Goal: Contribute content: Contribute content

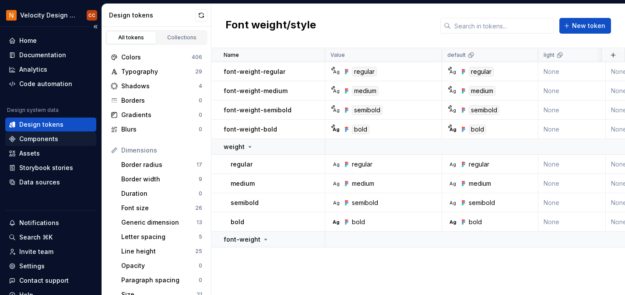
click at [37, 140] on div "Components" at bounding box center [38, 139] width 39 height 9
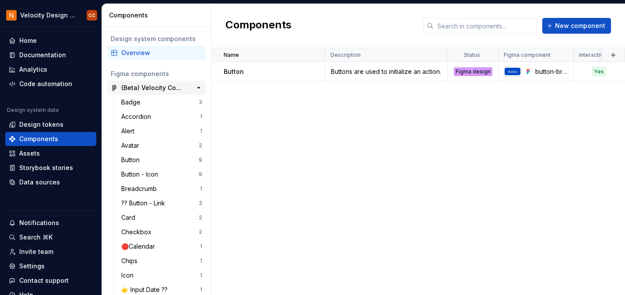
click at [159, 87] on div "(Beta) Velocity Components" at bounding box center [153, 88] width 65 height 9
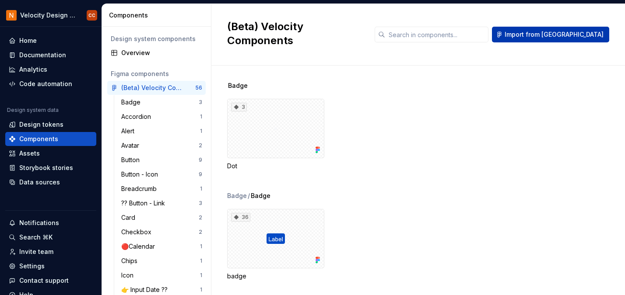
click at [574, 30] on span "Import from [GEOGRAPHIC_DATA]" at bounding box center [553, 34] width 99 height 9
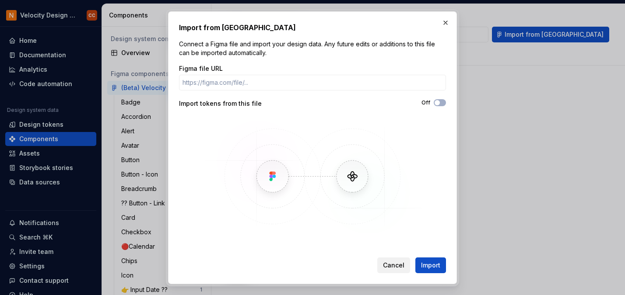
click at [397, 266] on span "Cancel" at bounding box center [393, 265] width 21 height 9
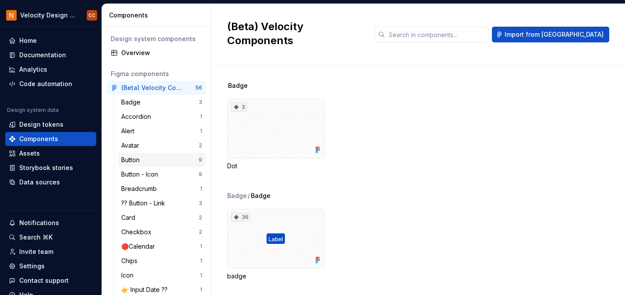
click at [141, 161] on div "Button" at bounding box center [132, 160] width 22 height 9
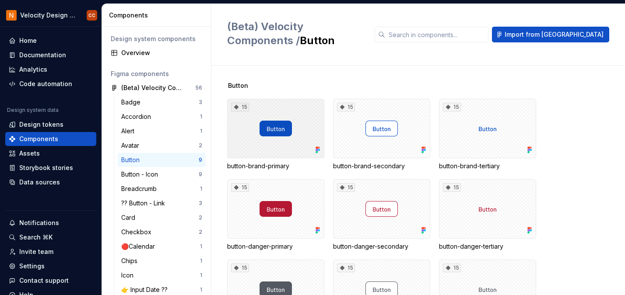
click at [277, 119] on div "15" at bounding box center [275, 128] width 97 height 59
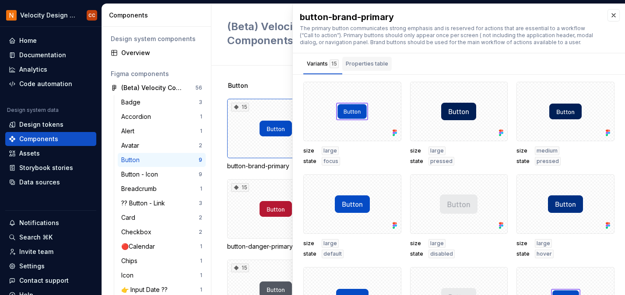
click at [374, 63] on div "Properties table" at bounding box center [367, 63] width 42 height 9
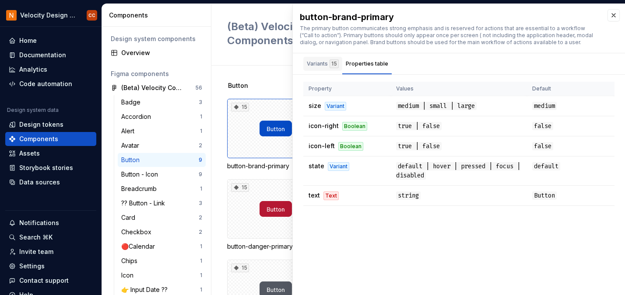
click at [315, 66] on div "Variants 15" at bounding box center [323, 63] width 32 height 9
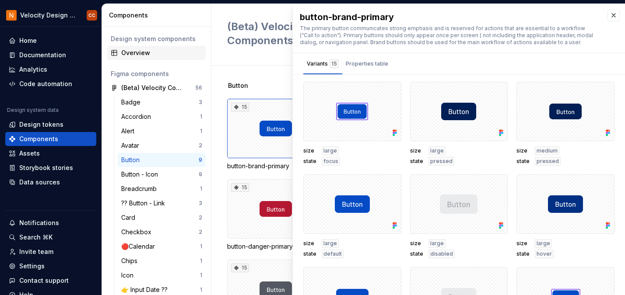
click at [152, 57] on div "Overview" at bounding box center [156, 53] width 98 height 14
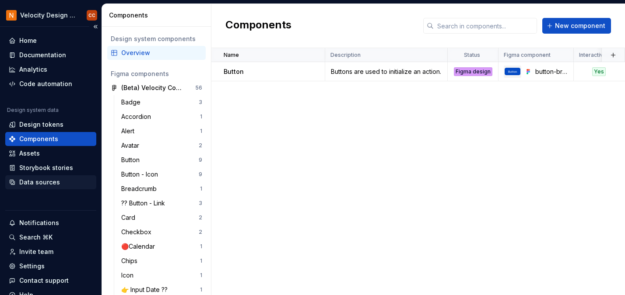
click at [44, 183] on div "Data sources" at bounding box center [39, 182] width 41 height 9
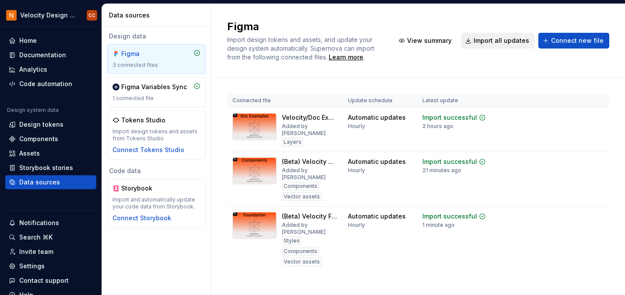
click at [492, 43] on span "Import all updates" at bounding box center [501, 40] width 56 height 9
click at [33, 140] on div "Components" at bounding box center [38, 139] width 39 height 9
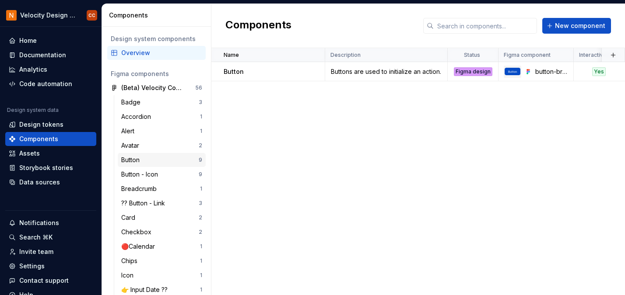
click at [131, 160] on div "Button" at bounding box center [132, 160] width 22 height 9
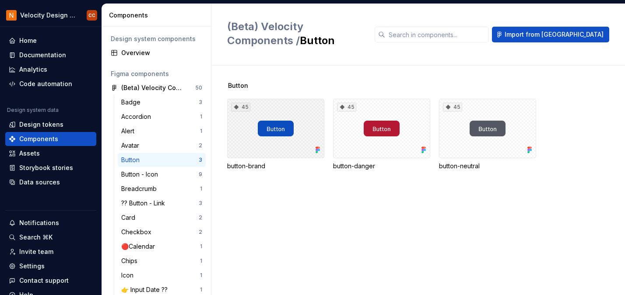
click at [275, 139] on div "45" at bounding box center [275, 128] width 97 height 59
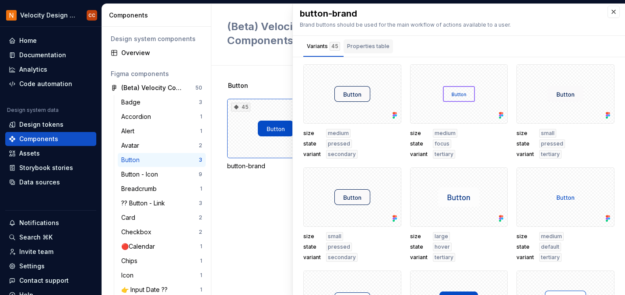
click at [373, 43] on div "Properties table" at bounding box center [368, 46] width 42 height 9
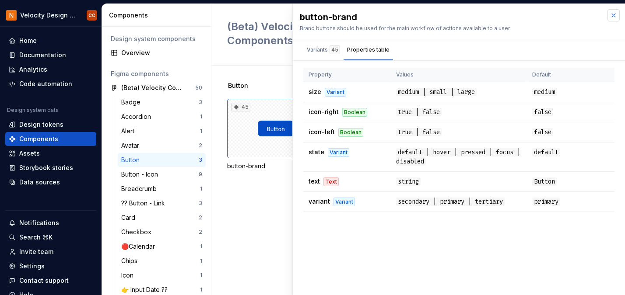
click at [615, 14] on button "button" at bounding box center [613, 15] width 12 height 12
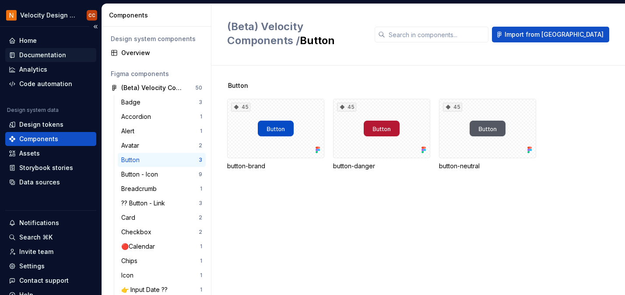
click at [47, 54] on div "Documentation" at bounding box center [42, 55] width 47 height 9
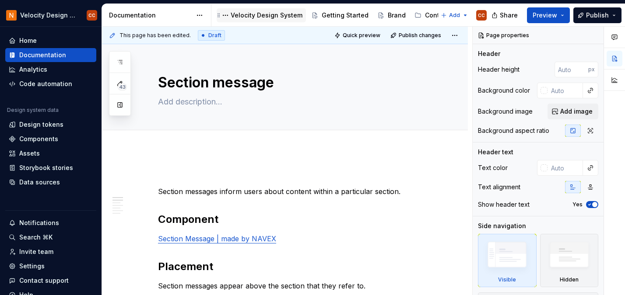
click at [280, 14] on div "Velocity Design System" at bounding box center [267, 15] width 72 height 9
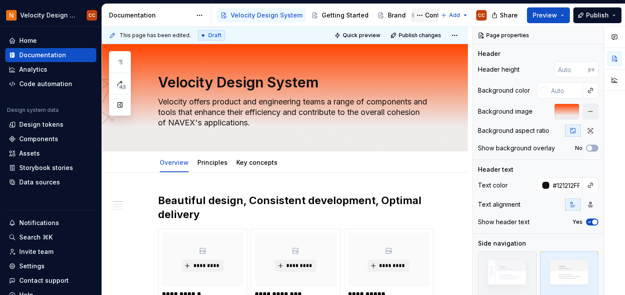
click at [425, 14] on div "Content" at bounding box center [437, 15] width 24 height 9
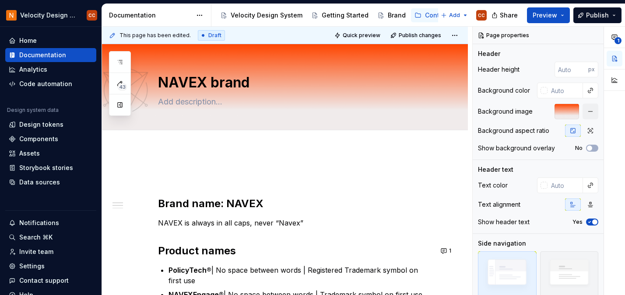
drag, startPoint x: 222, startPoint y: 24, endPoint x: 203, endPoint y: 24, distance: 18.8
click at [203, 24] on div "Documentation Accessibility guide for tree Page tree. Navigate the tree with th…" at bounding box center [297, 15] width 391 height 22
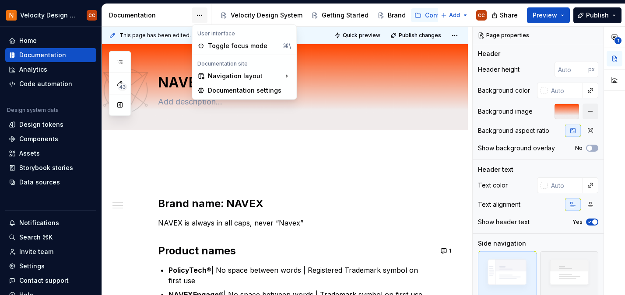
click at [198, 15] on html "Velocity Design System by NAVEX CC Home Documentation Analytics Code automation…" at bounding box center [312, 147] width 625 height 295
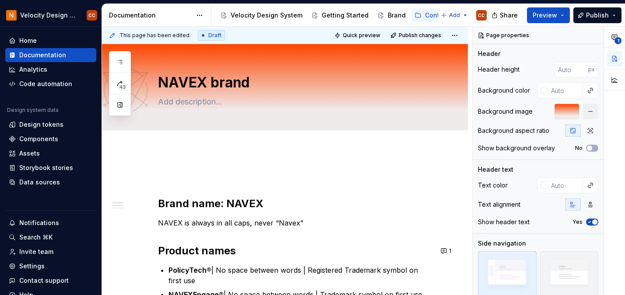
click at [128, 163] on html "Velocity Design System by NAVEX CC Home Documentation Analytics Code automation…" at bounding box center [312, 147] width 625 height 295
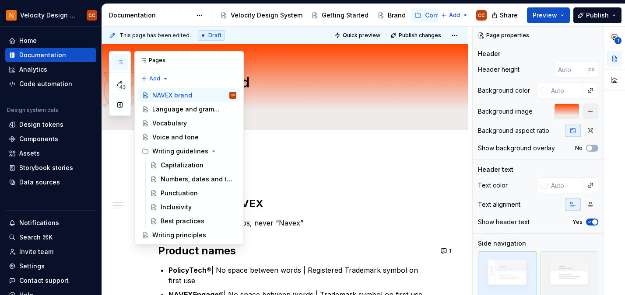
click at [121, 59] on icon "button" at bounding box center [119, 62] width 7 height 7
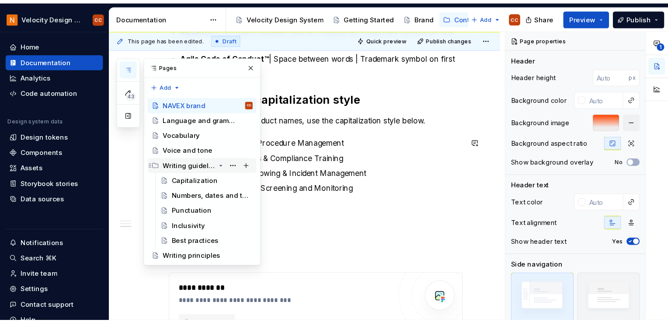
scroll to position [131, 0]
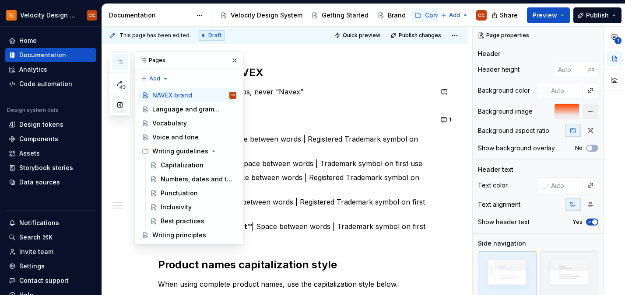
click at [119, 104] on button "button" at bounding box center [120, 105] width 16 height 16
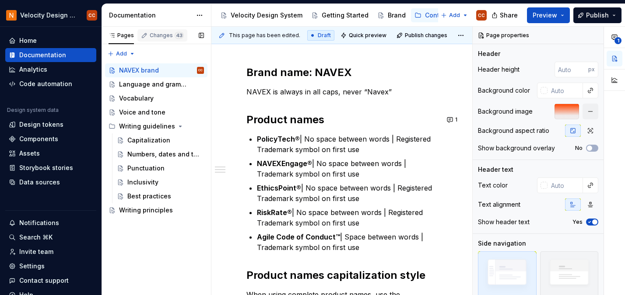
click at [158, 34] on div "Changes 43" at bounding box center [167, 35] width 34 height 7
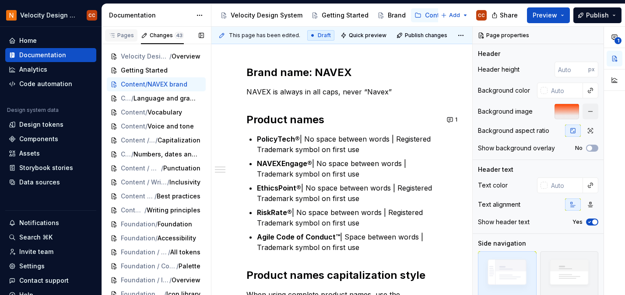
click at [124, 36] on div "Pages" at bounding box center [120, 35] width 25 height 7
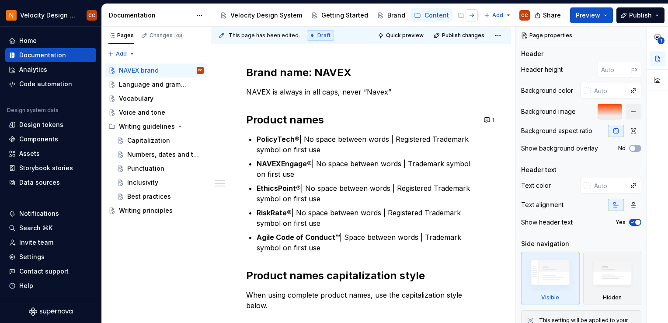
click at [474, 17] on button "button" at bounding box center [472, 15] width 12 height 12
click at [371, 15] on div "Components" at bounding box center [376, 15] width 39 height 9
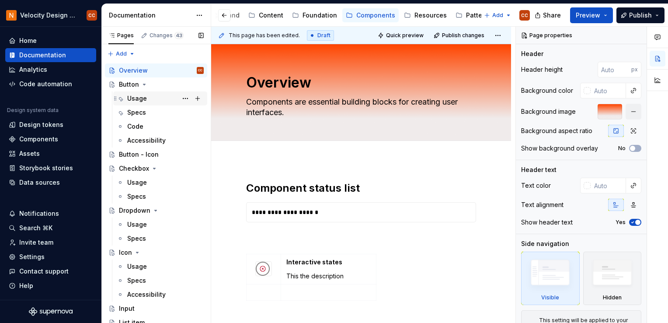
click at [134, 98] on div "Usage" at bounding box center [137, 98] width 20 height 9
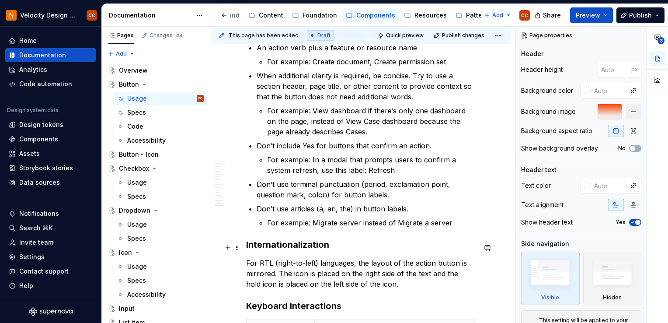
scroll to position [2196, 0]
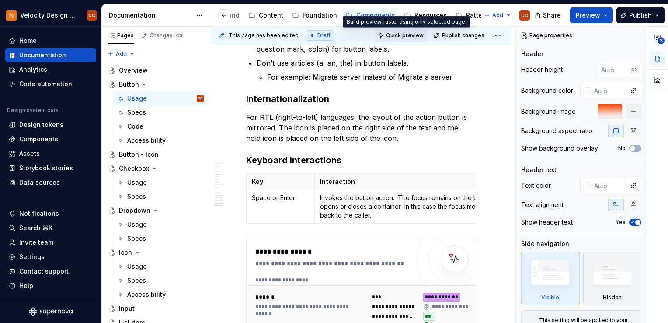
click at [418, 33] on span "Quick preview" at bounding box center [405, 35] width 38 height 7
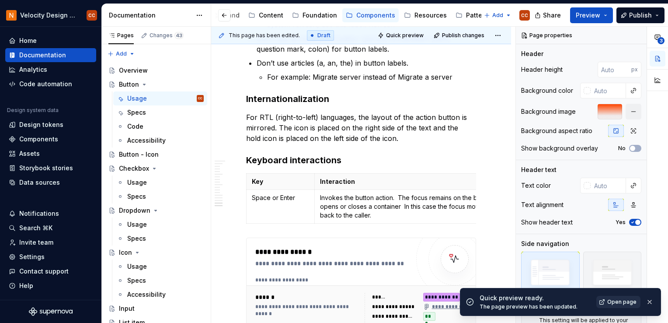
click at [624, 295] on span "Open page" at bounding box center [622, 301] width 29 height 7
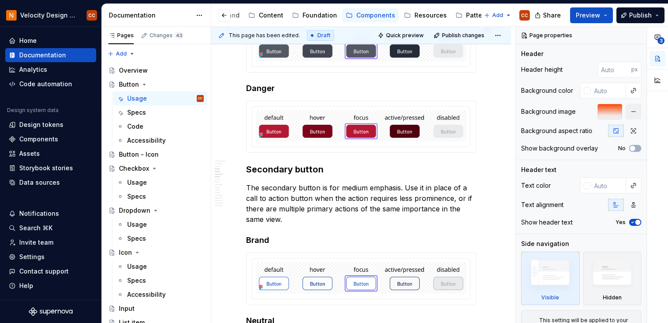
scroll to position [0, 0]
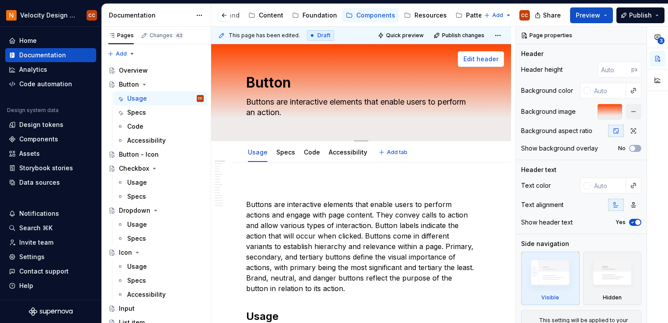
click at [480, 59] on span "Edit header" at bounding box center [481, 59] width 35 height 9
click at [268, 15] on div "Content" at bounding box center [271, 15] width 24 height 9
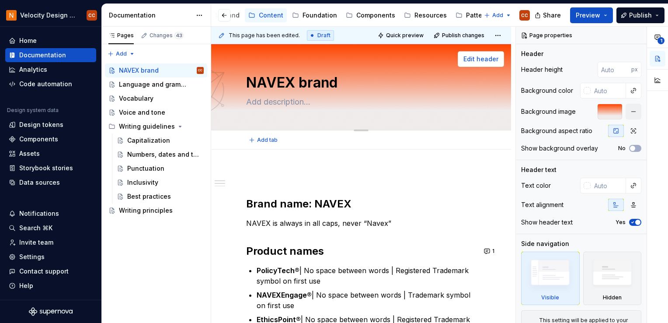
click at [483, 59] on span "Edit header" at bounding box center [481, 59] width 35 height 9
click at [475, 58] on span "Edit header" at bounding box center [481, 59] width 35 height 9
click at [224, 14] on button "button" at bounding box center [224, 15] width 12 height 12
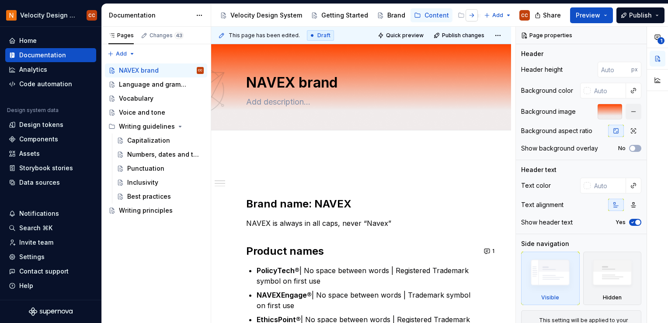
click at [474, 16] on button "button" at bounding box center [472, 15] width 12 height 12
click at [371, 13] on div "Components" at bounding box center [376, 15] width 39 height 9
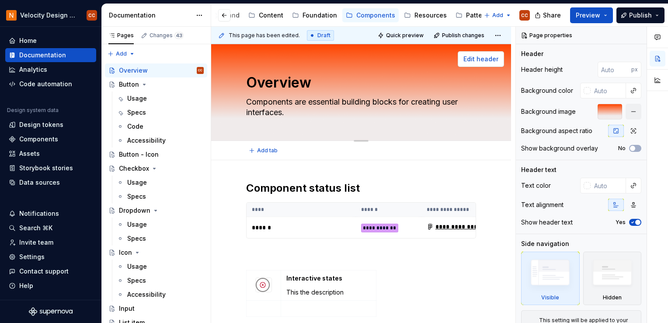
click at [481, 56] on span "Edit header" at bounding box center [481, 59] width 35 height 9
click at [604, 113] on div at bounding box center [610, 112] width 24 height 16
click at [624, 112] on button "button" at bounding box center [634, 112] width 16 height 16
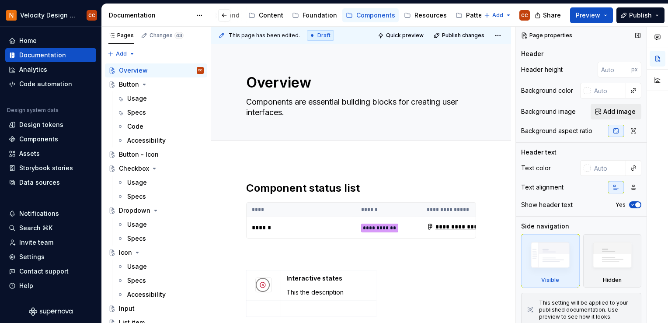
click at [613, 112] on span "Add image" at bounding box center [620, 111] width 32 height 9
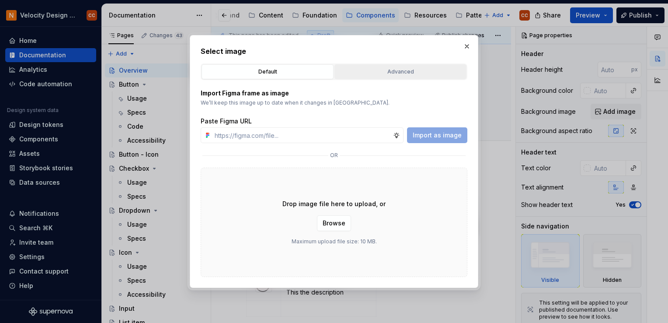
click at [399, 66] on button "Advanced" at bounding box center [401, 71] width 132 height 15
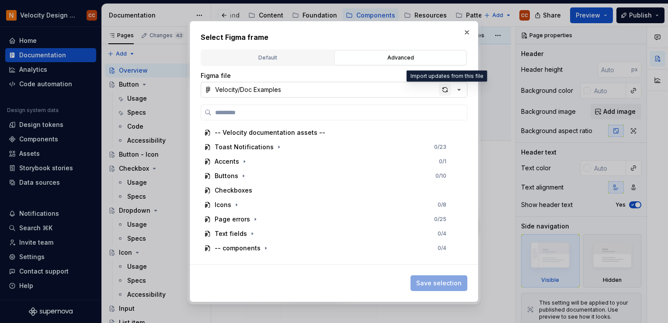
click at [444, 90] on div "button" at bounding box center [445, 90] width 12 height 12
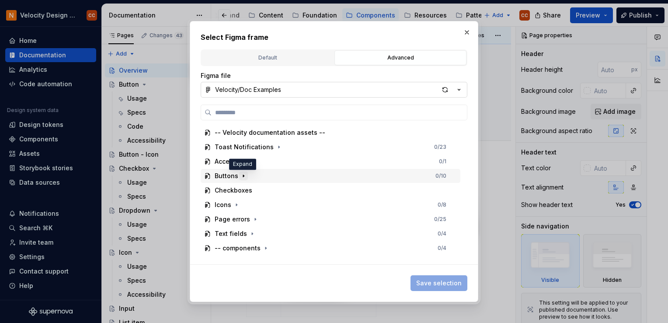
click at [244, 176] on icon "button" at bounding box center [243, 175] width 7 height 7
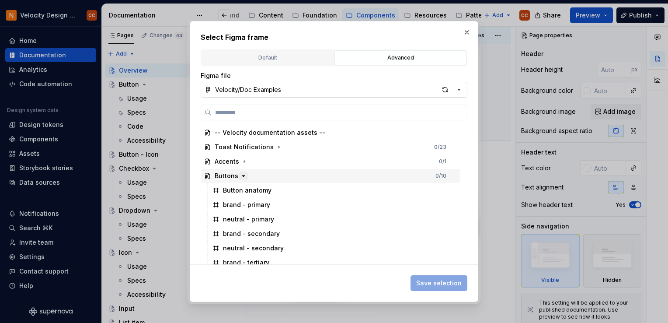
click at [244, 176] on icon "button" at bounding box center [243, 175] width 7 height 7
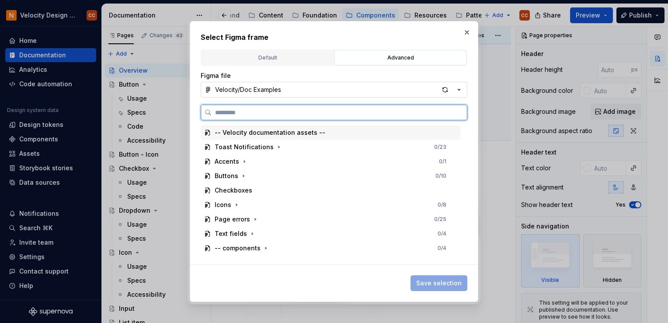
click at [297, 135] on div "-- Velocity documentation assets --" at bounding box center [270, 132] width 111 height 9
click at [254, 248] on div "-- components" at bounding box center [238, 248] width 46 height 9
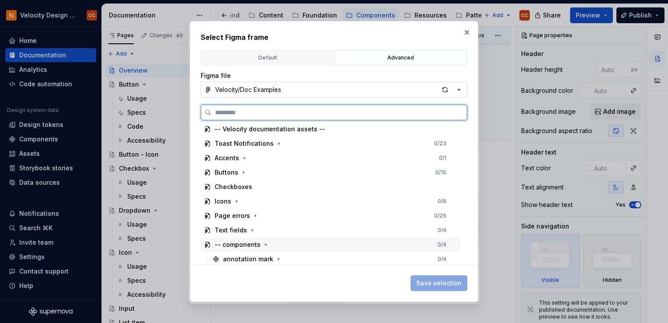
scroll to position [5, 0]
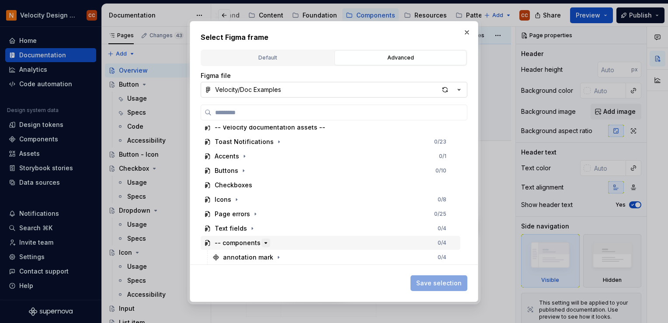
click at [265, 242] on icon "button" at bounding box center [266, 242] width 2 height 1
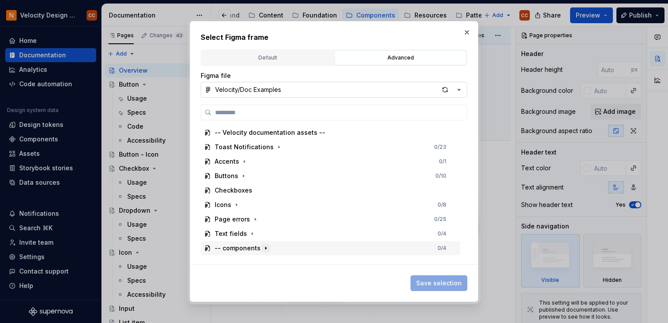
scroll to position [0, 0]
click at [245, 162] on icon "button" at bounding box center [244, 161] width 7 height 7
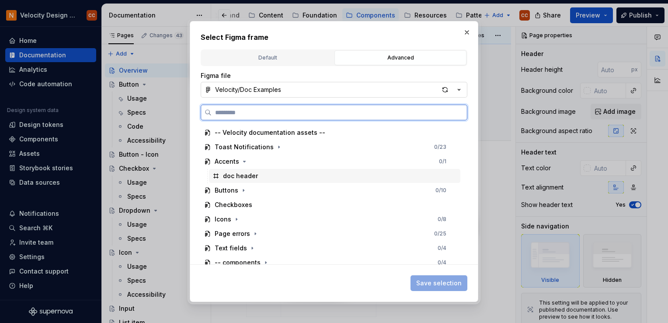
click at [243, 177] on div "doc header" at bounding box center [240, 175] width 35 height 9
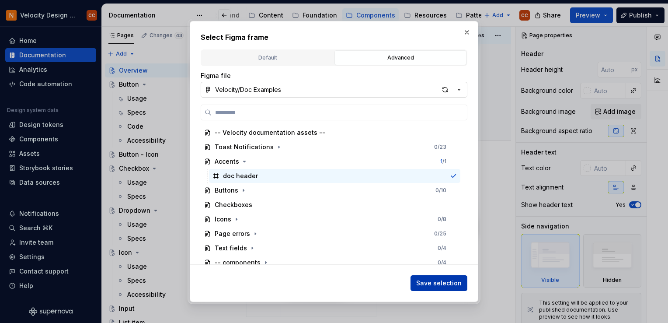
click at [458, 283] on span "Save selection" at bounding box center [438, 283] width 45 height 9
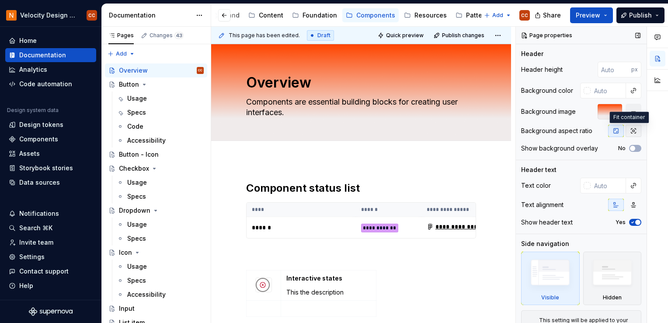
click at [624, 129] on icon "button" at bounding box center [634, 131] width 5 height 5
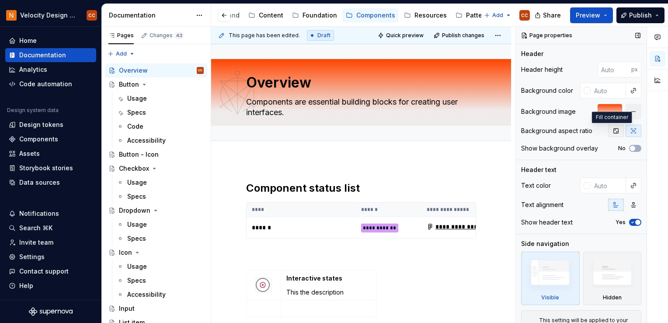
click at [613, 130] on icon "button" at bounding box center [616, 130] width 7 height 7
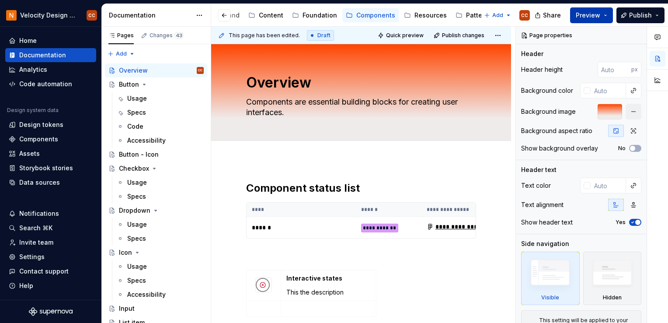
click at [587, 14] on span "Preview" at bounding box center [588, 15] width 24 height 9
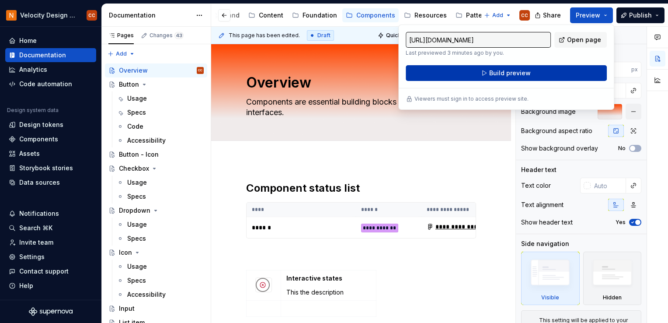
click at [550, 69] on button "Build preview" at bounding box center [506, 73] width 201 height 16
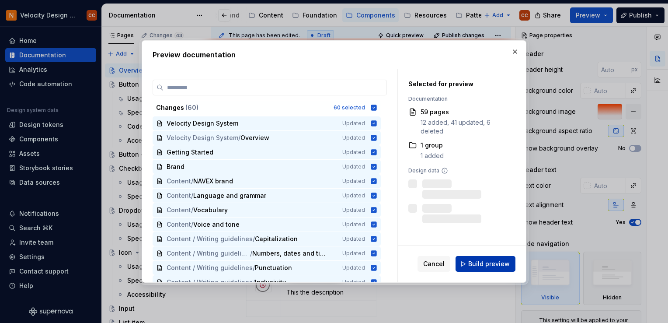
click at [479, 263] on span "Build preview" at bounding box center [489, 263] width 42 height 9
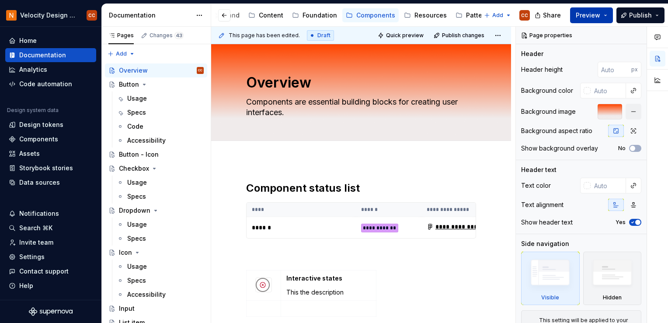
click at [608, 13] on button "Preview" at bounding box center [591, 15] width 43 height 16
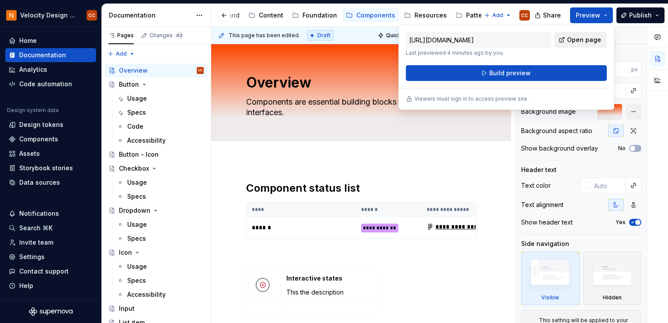
click at [583, 42] on span "Open page" at bounding box center [584, 39] width 34 height 9
click at [431, 146] on div "Add tab" at bounding box center [361, 150] width 230 height 12
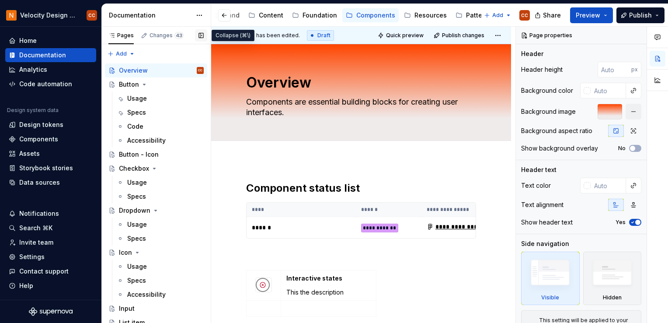
click at [202, 35] on button "button" at bounding box center [201, 35] width 12 height 12
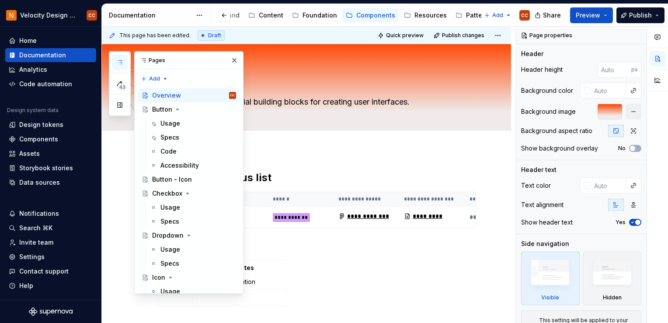
click at [122, 62] on icon "button" at bounding box center [119, 62] width 7 height 7
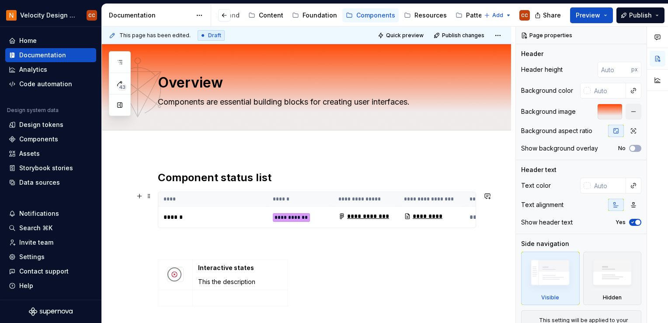
click at [185, 199] on th "****" at bounding box center [212, 199] width 109 height 14
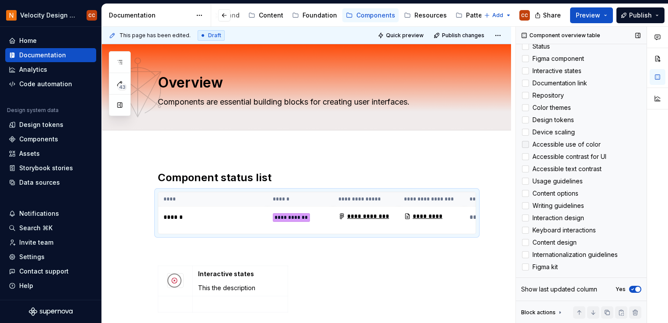
scroll to position [217, 0]
click at [526, 169] on div at bounding box center [525, 168] width 7 height 7
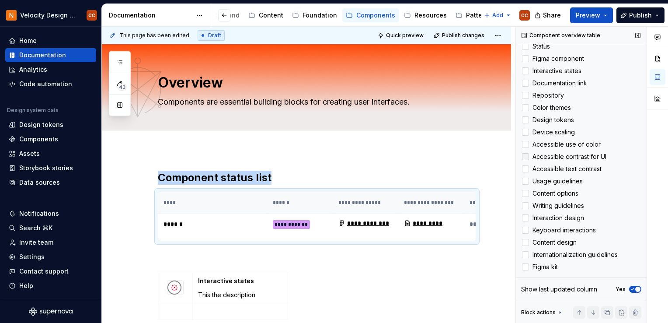
click at [525, 155] on div at bounding box center [525, 156] width 7 height 7
click at [528, 144] on div at bounding box center [525, 144] width 7 height 7
click at [388, 192] on div "**********" at bounding box center [317, 216] width 318 height 49
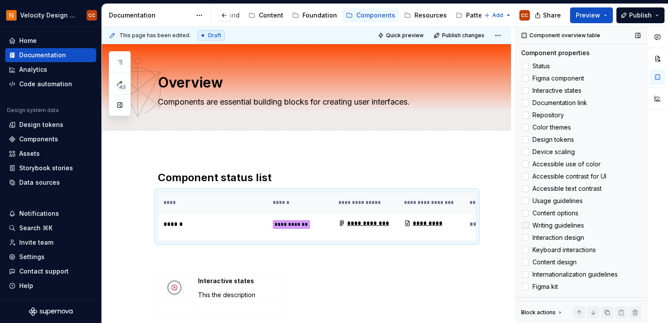
scroll to position [0, 0]
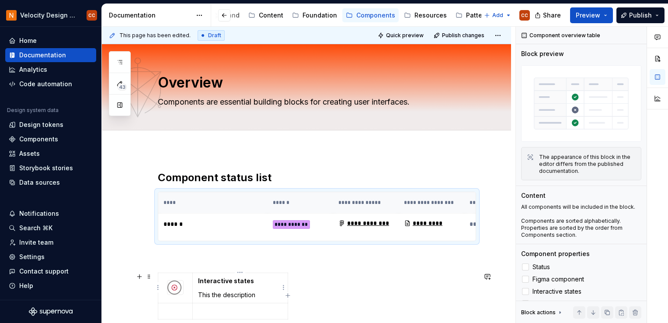
click at [250, 291] on p "This the description" at bounding box center [240, 294] width 84 height 9
click at [402, 194] on th "**********" at bounding box center [432, 202] width 66 height 21
click at [45, 142] on div "Components" at bounding box center [38, 139] width 39 height 9
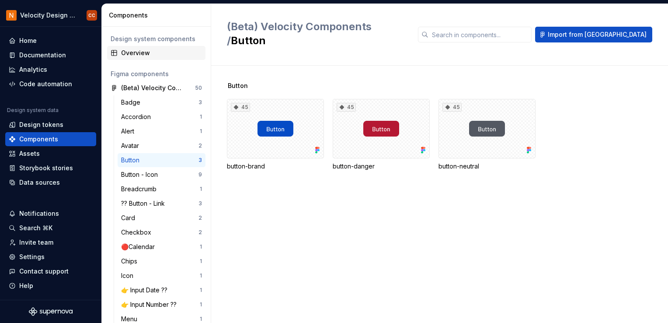
click at [149, 53] on div "Overview" at bounding box center [161, 53] width 81 height 9
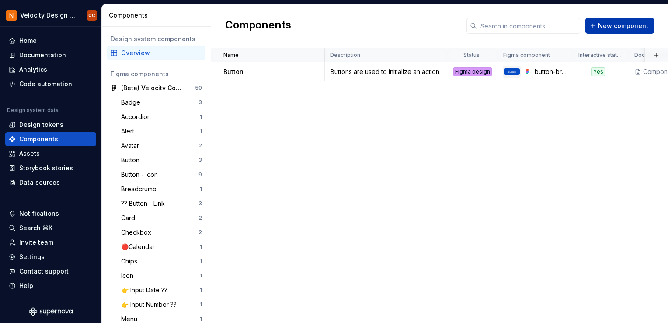
click at [624, 23] on span "New component" at bounding box center [623, 25] width 50 height 9
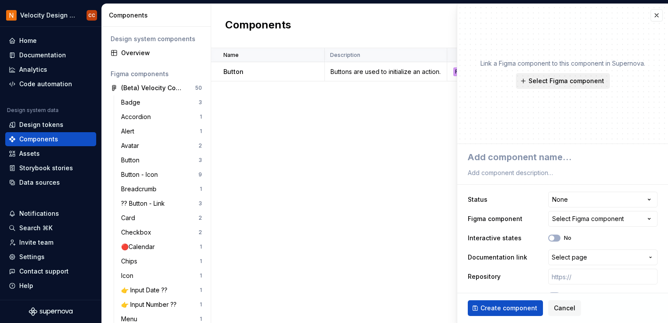
click at [576, 81] on span "Select Figma component" at bounding box center [567, 81] width 76 height 9
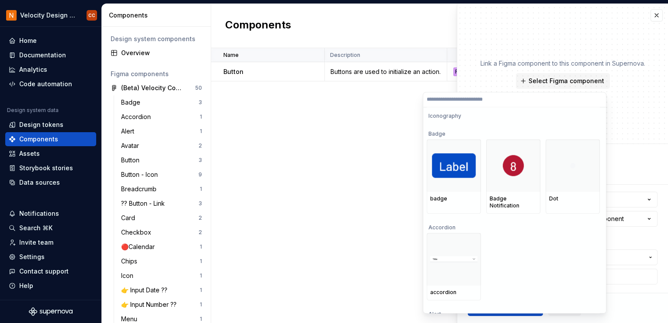
scroll to position [1635, 0]
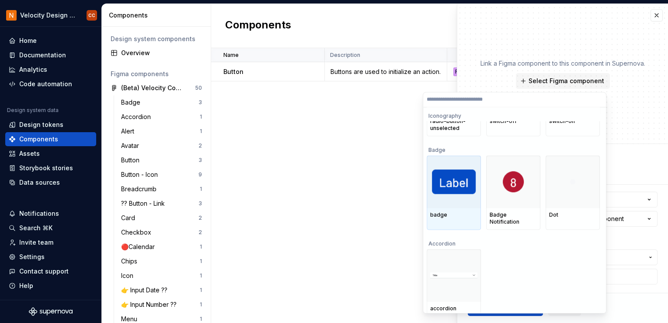
click at [446, 201] on div at bounding box center [454, 181] width 54 height 52
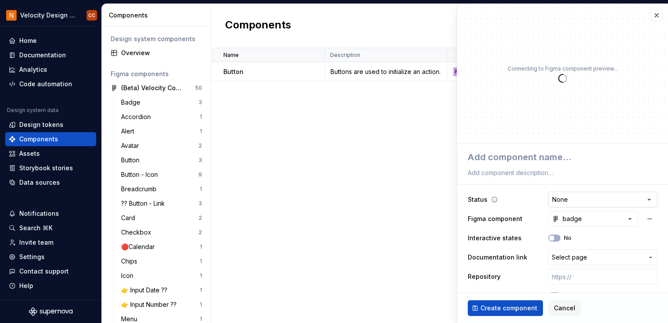
type textarea "*"
click at [609, 202] on html "Velocity Design System by NAVEX CC Home Documentation Analytics Code automation…" at bounding box center [334, 161] width 668 height 323
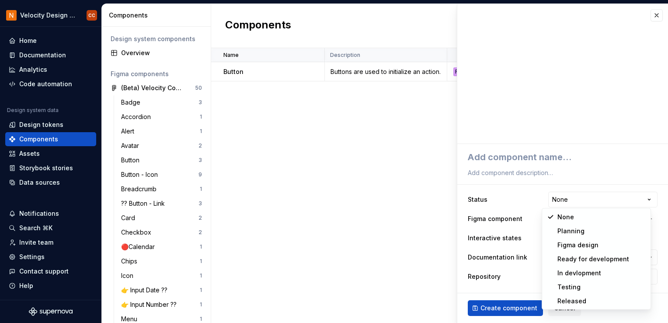
select select "**********"
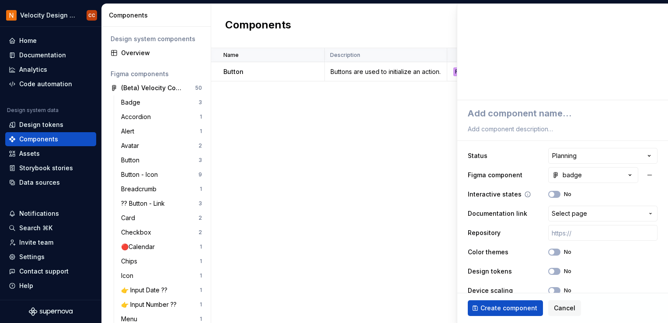
scroll to position [87, 0]
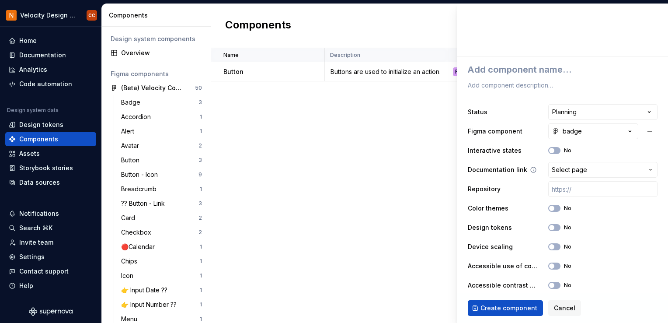
click at [610, 171] on span "Select page" at bounding box center [598, 169] width 92 height 9
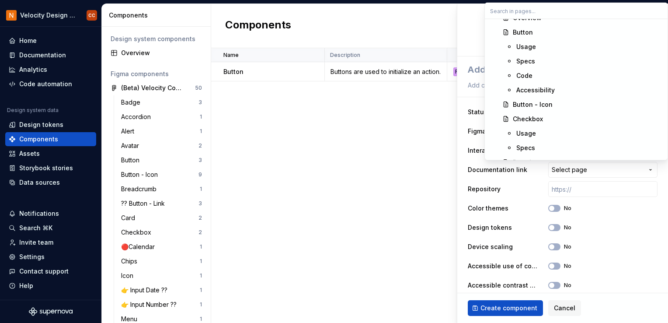
scroll to position [700, 0]
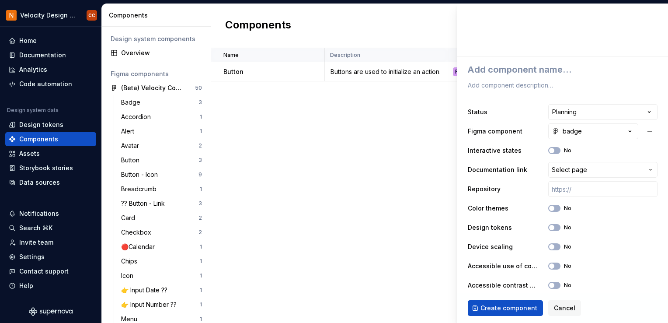
click at [475, 163] on html "Velocity Design System by NAVEX CC Home Documentation Analytics Code automation…" at bounding box center [334, 161] width 668 height 323
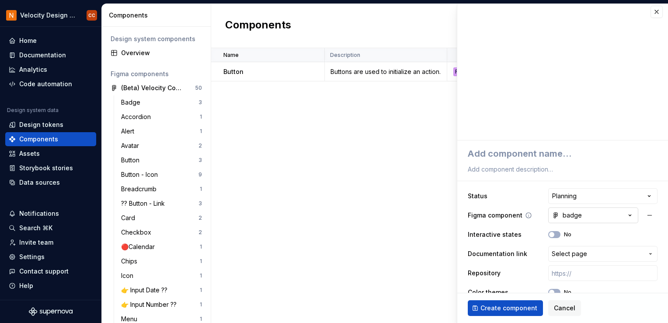
scroll to position [0, 0]
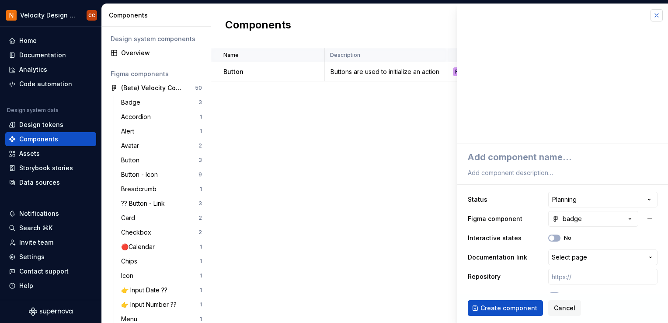
click at [624, 15] on button "button" at bounding box center [657, 15] width 12 height 12
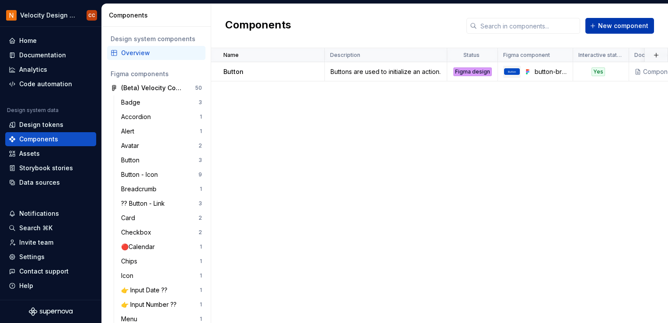
click at [624, 27] on span "New component" at bounding box center [623, 25] width 50 height 9
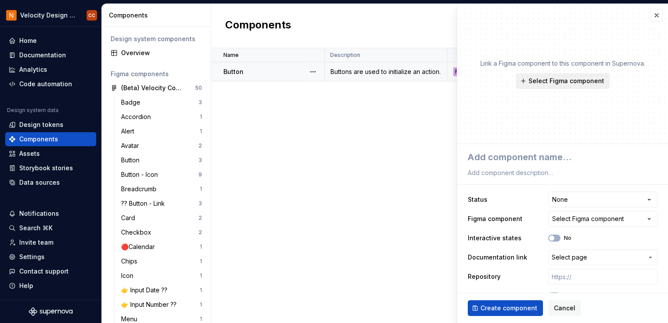
click at [583, 81] on span "Select Figma component" at bounding box center [567, 81] width 76 height 9
type textarea "*"
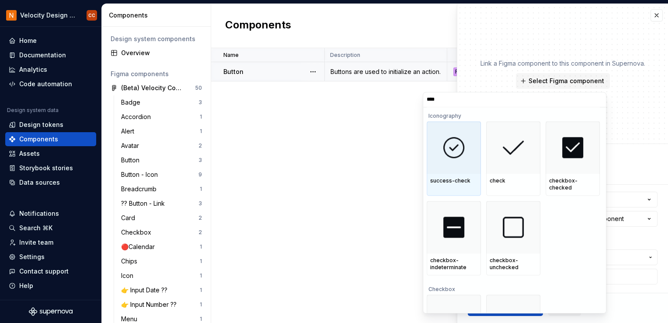
type input "*****"
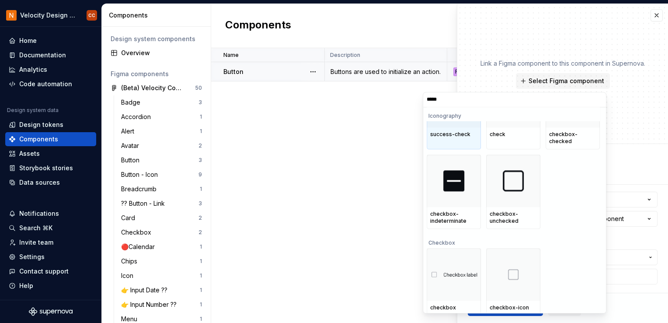
scroll to position [49, 0]
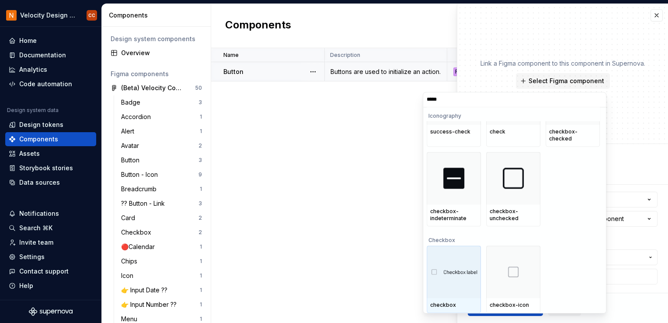
click at [461, 272] on img at bounding box center [453, 272] width 47 height 8
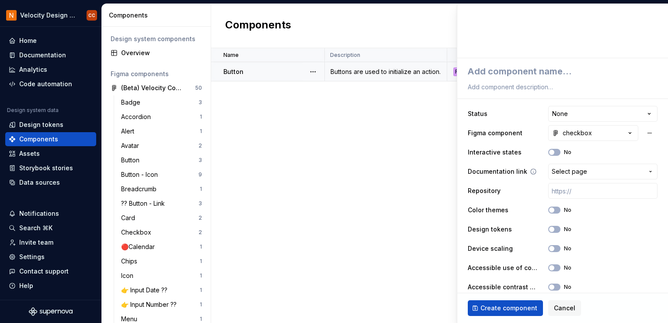
scroll to position [87, 0]
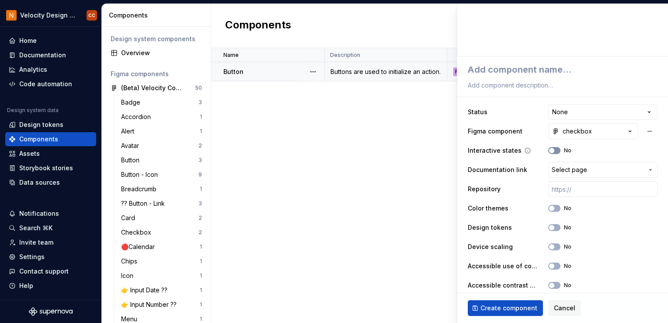
click at [549, 151] on span "button" at bounding box center [551, 150] width 5 height 5
type textarea "*"
click at [584, 168] on span "Select page" at bounding box center [598, 169] width 92 height 9
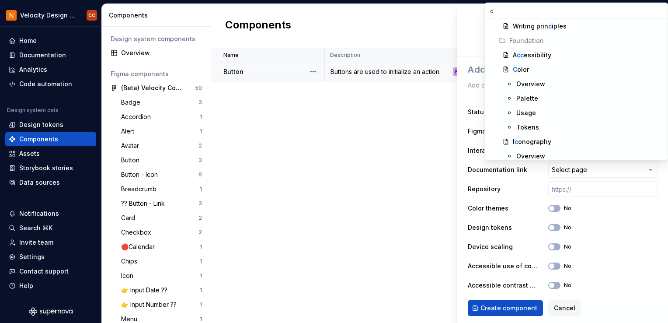
scroll to position [0, 0]
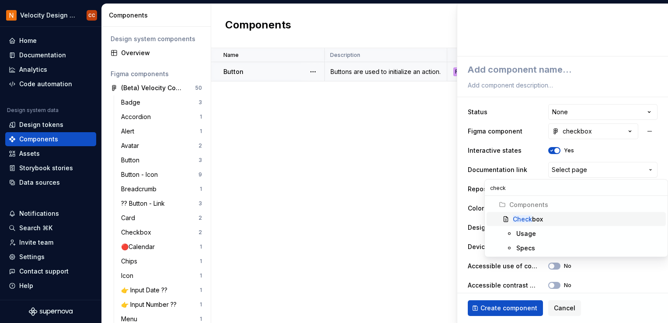
type input "check"
click at [556, 218] on div "Check box" at bounding box center [588, 219] width 150 height 9
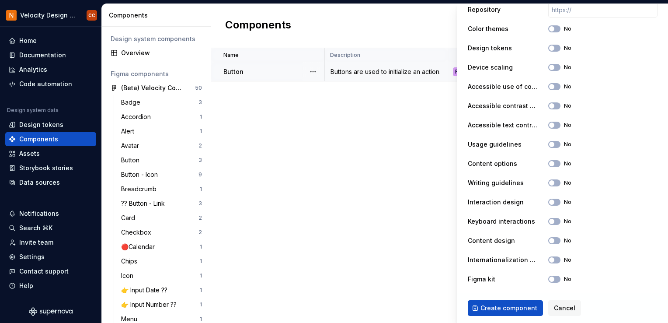
scroll to position [268, 0]
click at [516, 295] on span "Create component" at bounding box center [509, 308] width 57 height 9
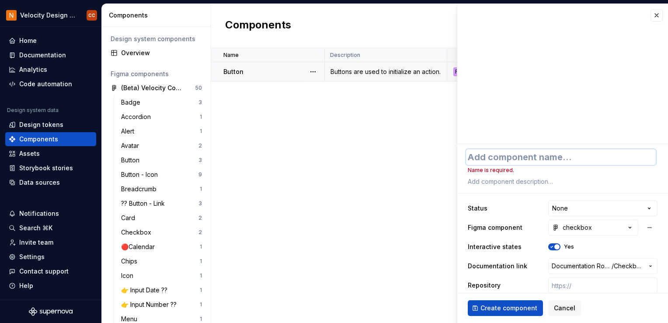
click at [563, 160] on textarea at bounding box center [561, 157] width 190 height 16
type textarea "*"
type textarea "C"
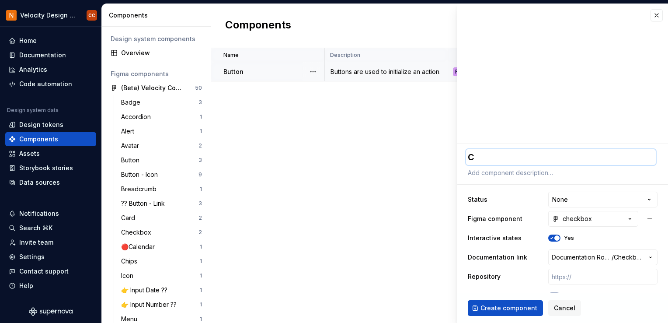
type textarea "*"
type textarea "Ch"
type textarea "*"
type textarea "Che"
type textarea "*"
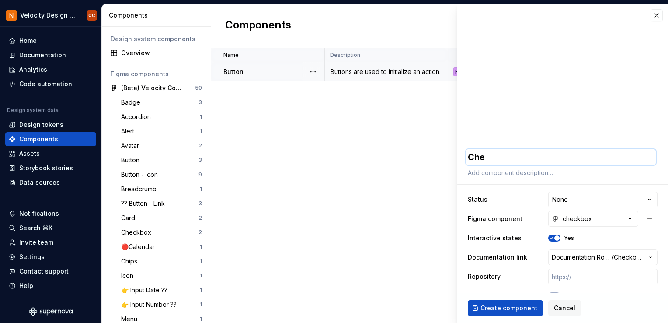
type textarea "Chec"
type textarea "*"
type textarea "Check"
type textarea "*"
type textarea "Checkb"
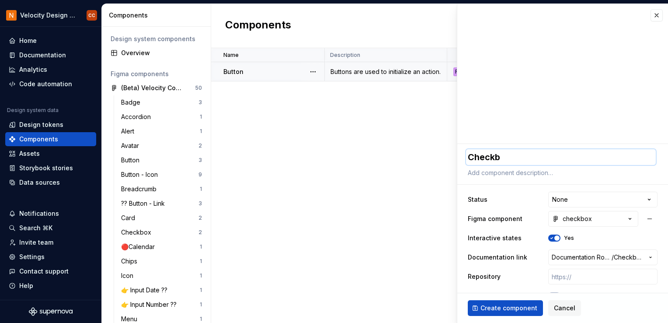
type textarea "*"
type textarea "Checkbo"
type textarea "*"
type textarea "Checkbox"
click at [506, 295] on span "Create component" at bounding box center [509, 308] width 57 height 9
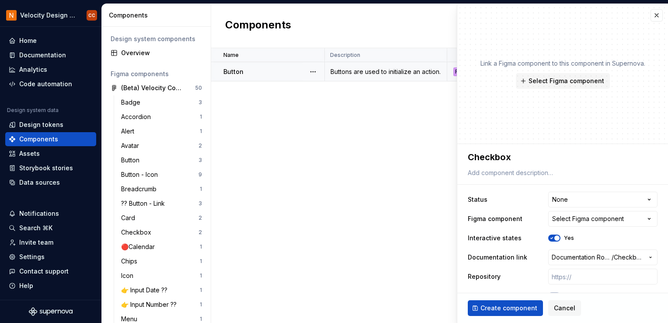
type textarea "*"
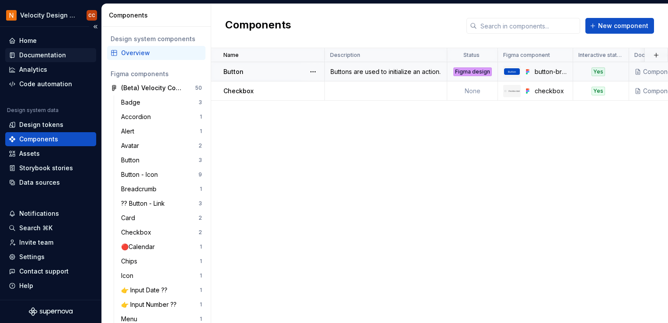
click at [40, 56] on div "Documentation" at bounding box center [42, 55] width 47 height 9
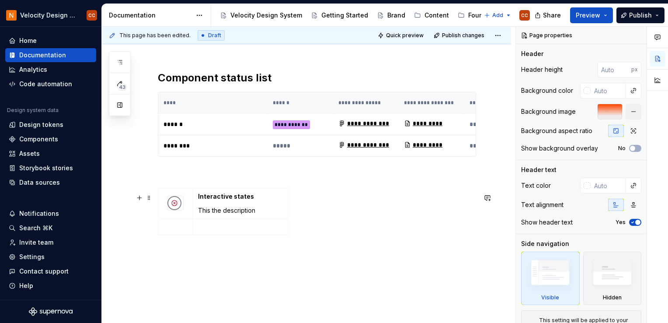
scroll to position [87, 0]
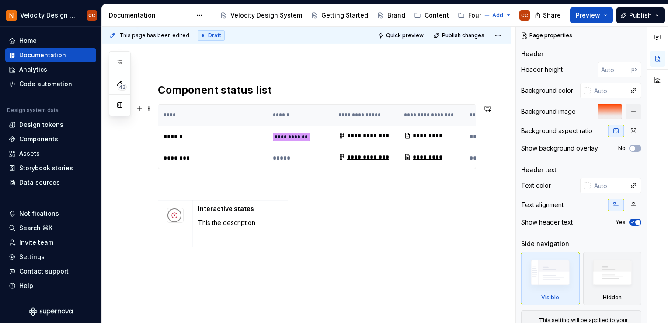
click at [314, 158] on p "*****" at bounding box center [300, 158] width 55 height 9
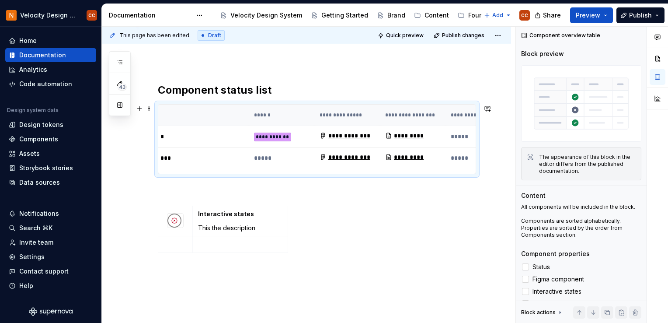
scroll to position [0, 0]
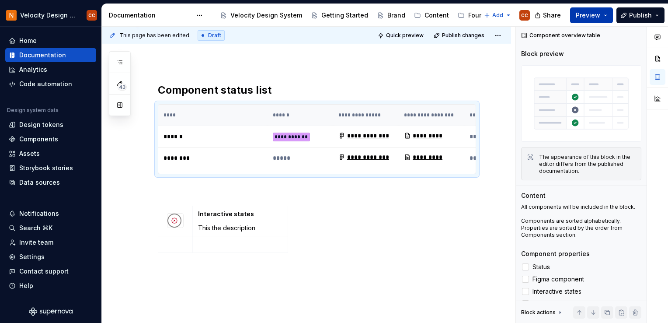
click at [607, 15] on button "Preview" at bounding box center [591, 15] width 43 height 16
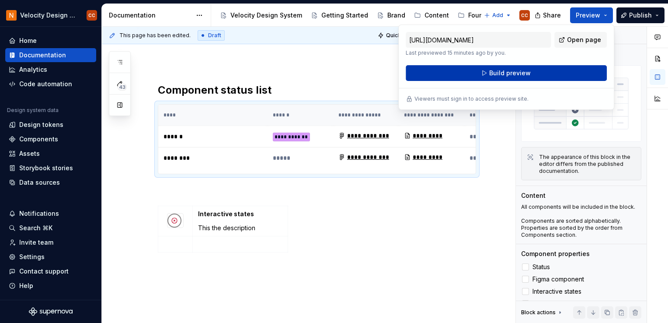
click at [530, 74] on button "Build preview" at bounding box center [506, 73] width 201 height 16
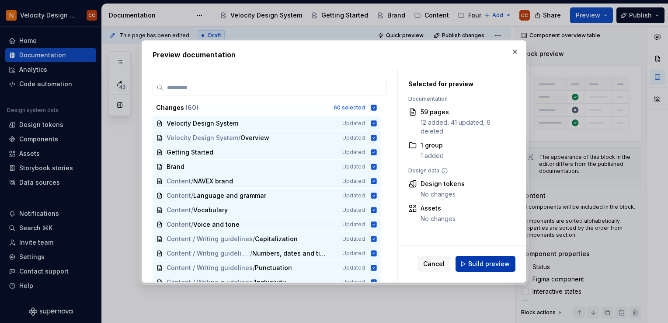
click at [475, 268] on span "Build preview" at bounding box center [489, 263] width 42 height 9
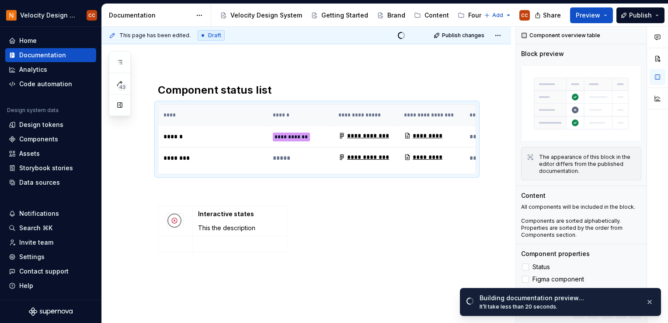
click at [413, 68] on div "**********" at bounding box center [306, 223] width 409 height 322
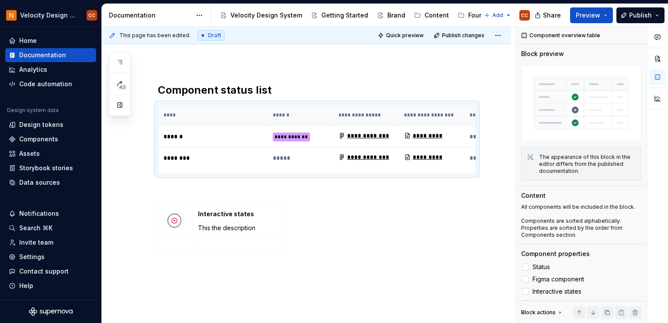
click at [143, 204] on div "**********" at bounding box center [306, 223] width 409 height 322
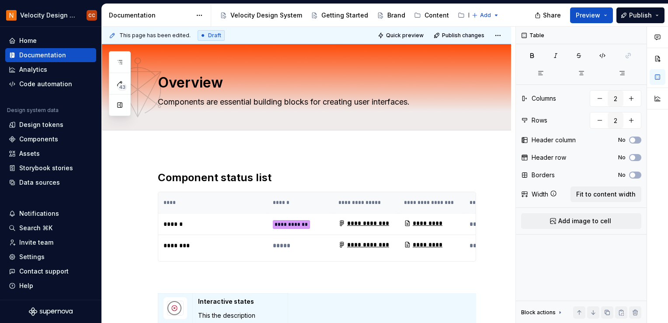
type textarea "*"
